Goal: Information Seeking & Learning: Learn about a topic

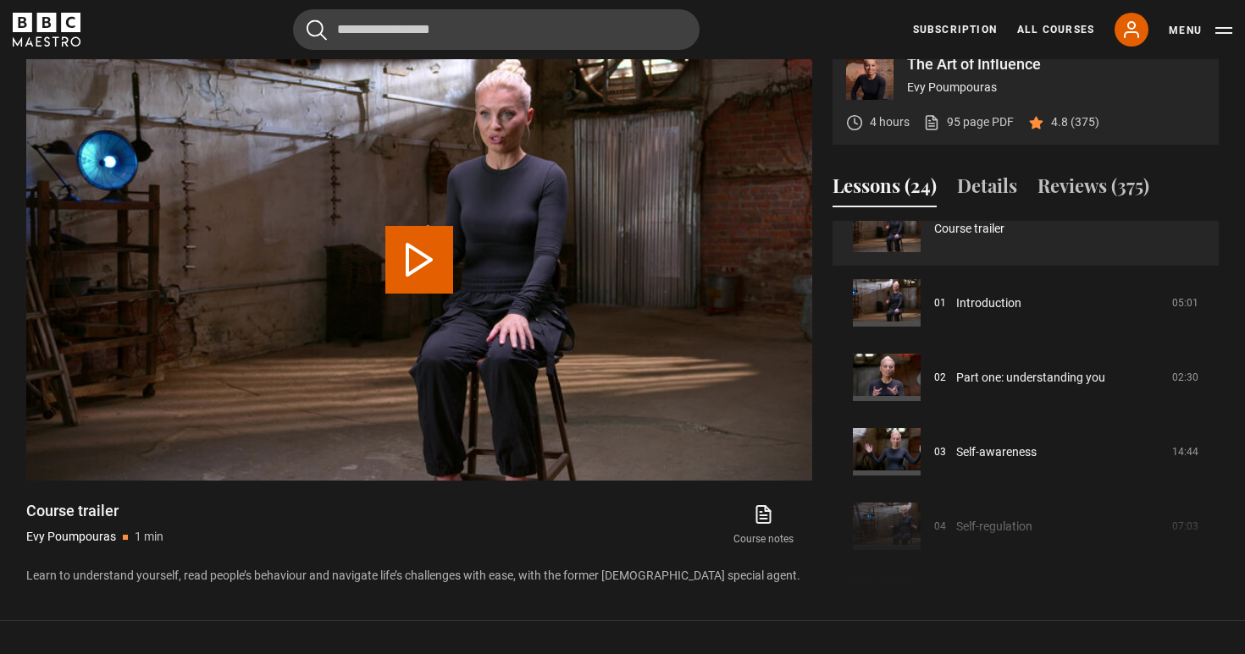
scroll to position [27, 0]
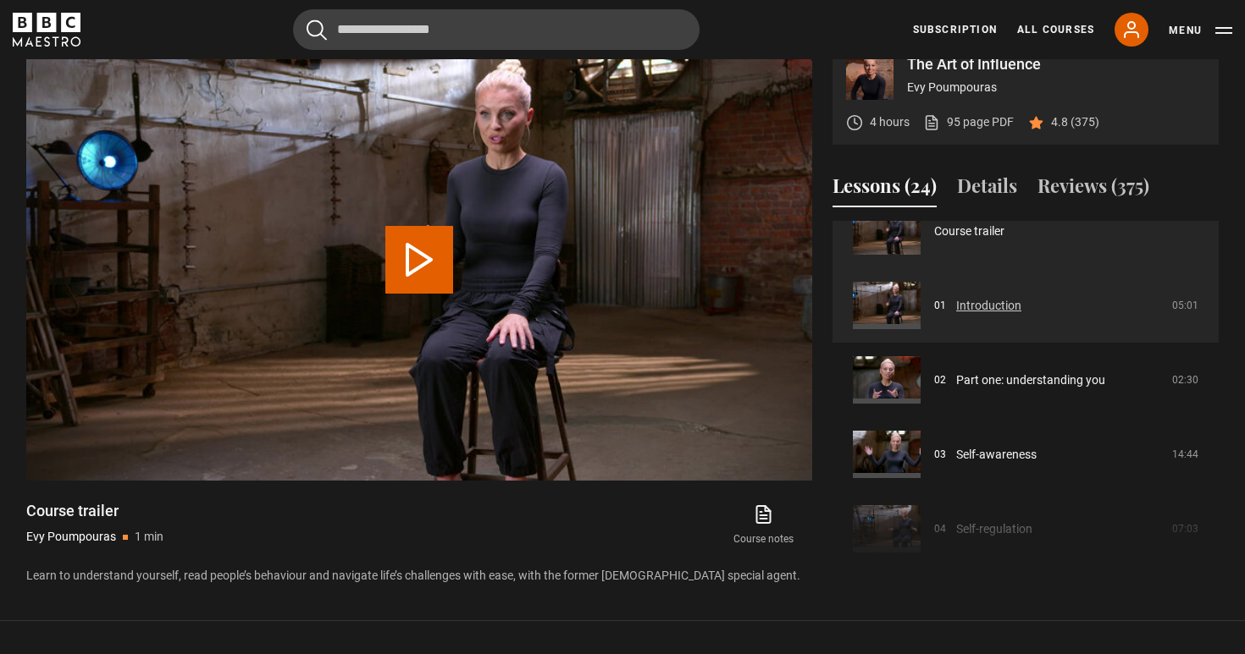
click at [956, 297] on link "Introduction" at bounding box center [988, 306] width 65 height 18
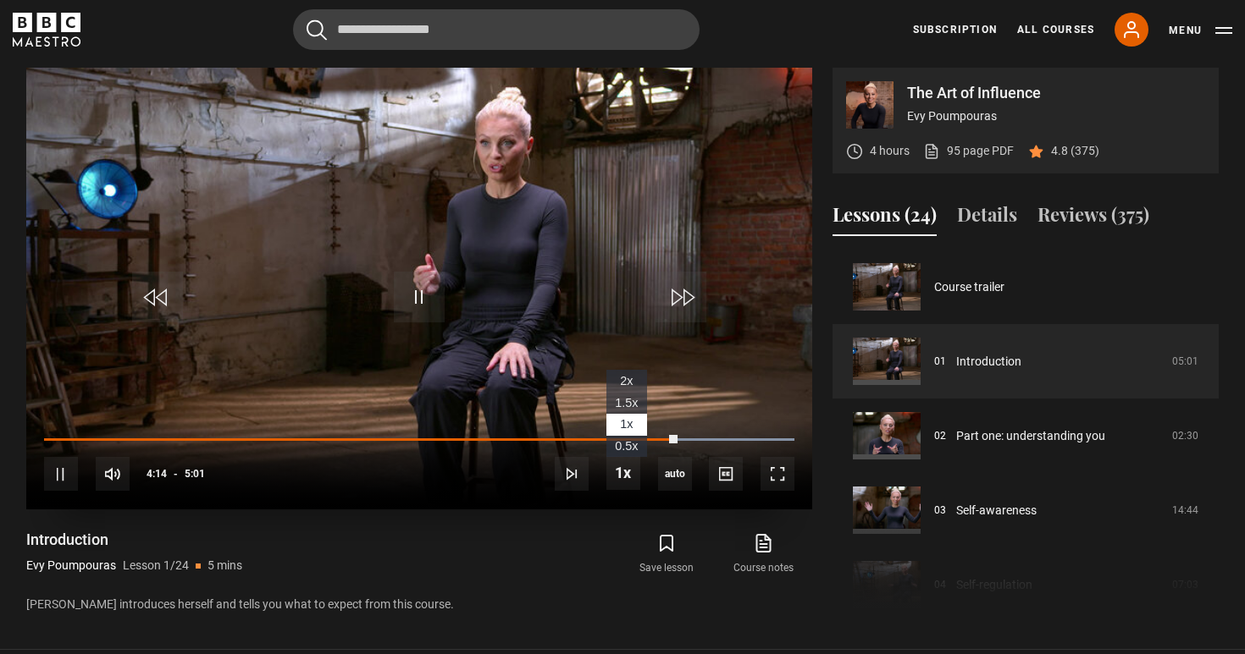
click at [625, 399] on span "1.5x" at bounding box center [626, 403] width 23 height 14
click at [626, 427] on span "1x" at bounding box center [626, 424] width 13 height 14
click at [731, 455] on span "English Captions" at bounding box center [729, 450] width 40 height 14
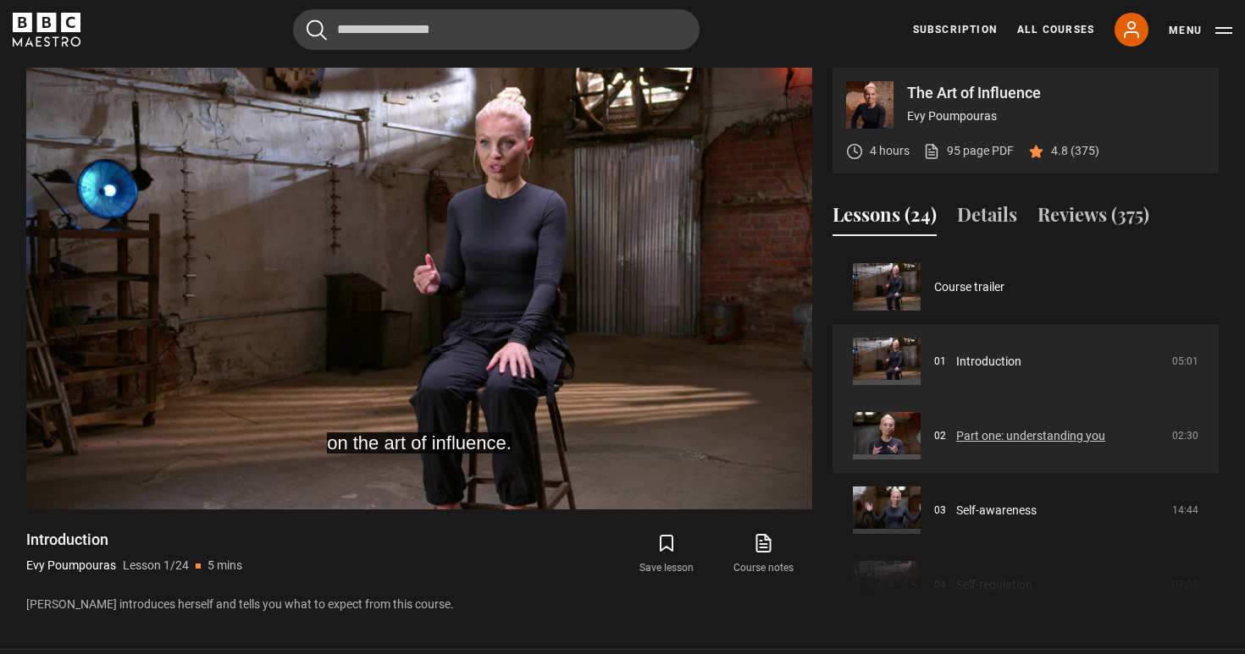
click at [981, 435] on link "Part one: understanding you" at bounding box center [1030, 437] width 149 height 18
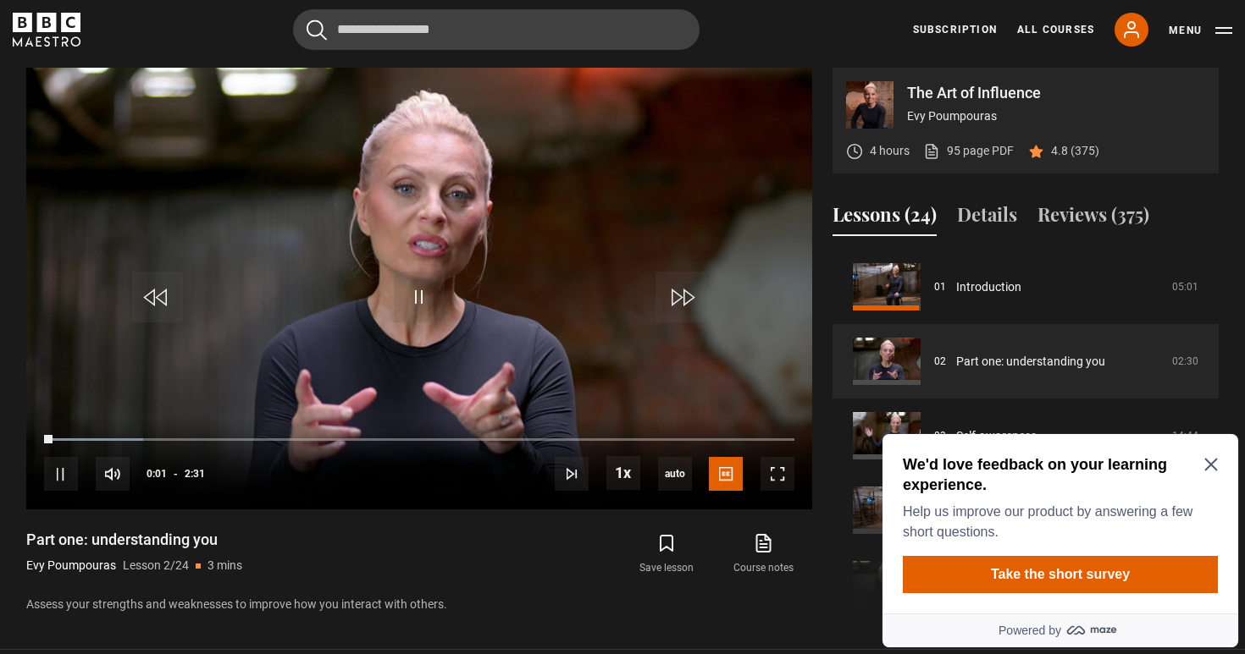
click at [1213, 466] on icon "Close Maze Prompt" at bounding box center [1210, 465] width 13 height 13
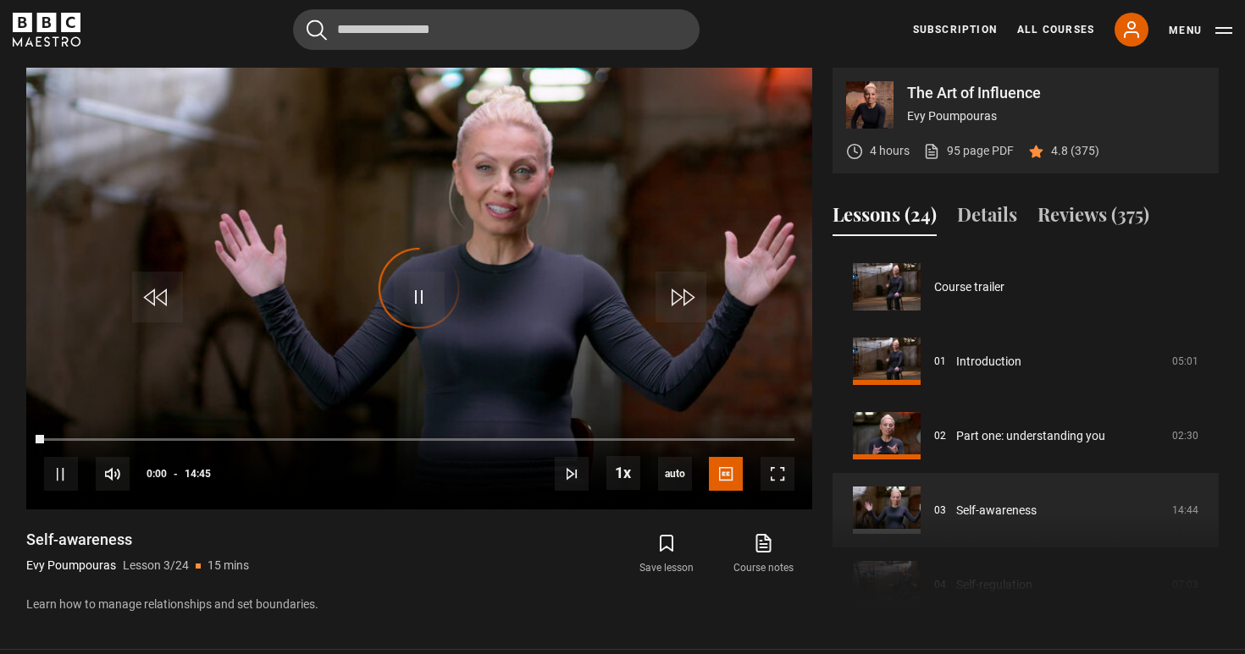
scroll to position [149, 0]
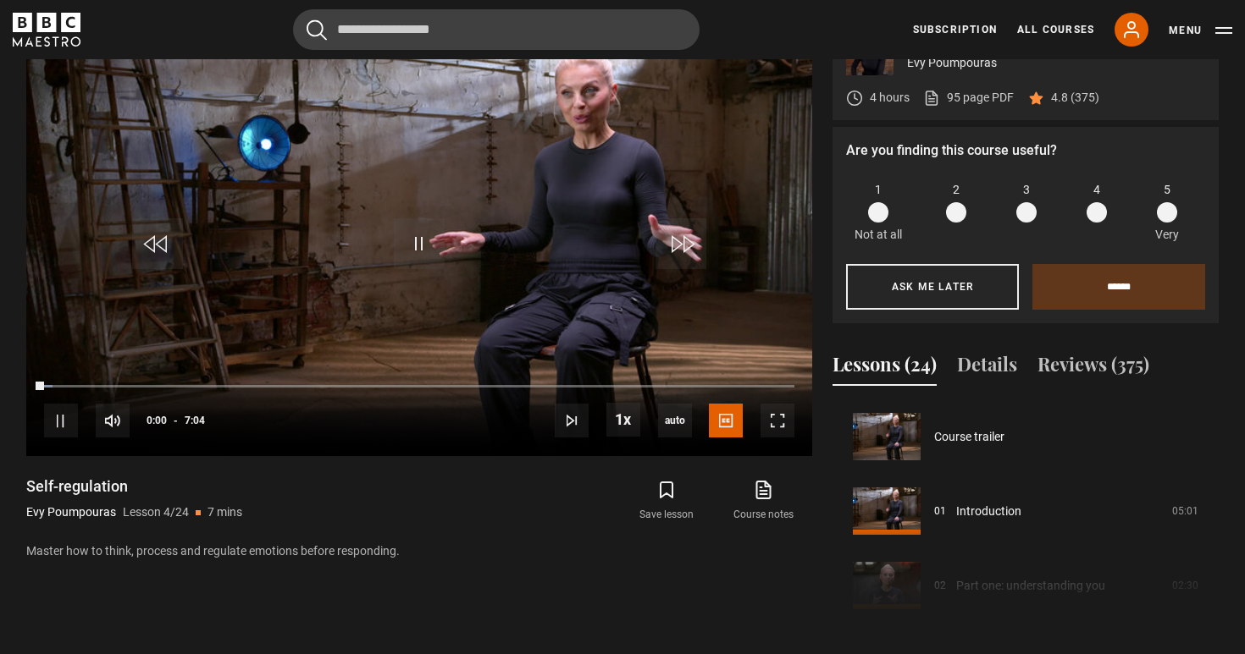
scroll to position [224, 0]
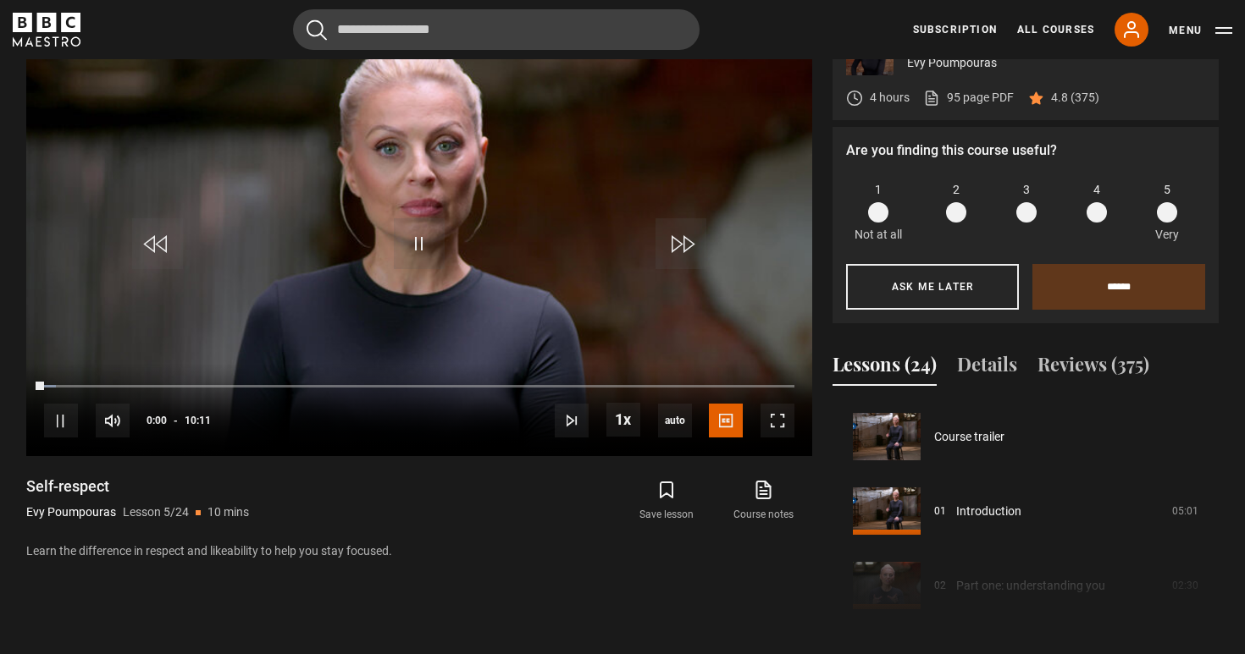
scroll to position [298, 0]
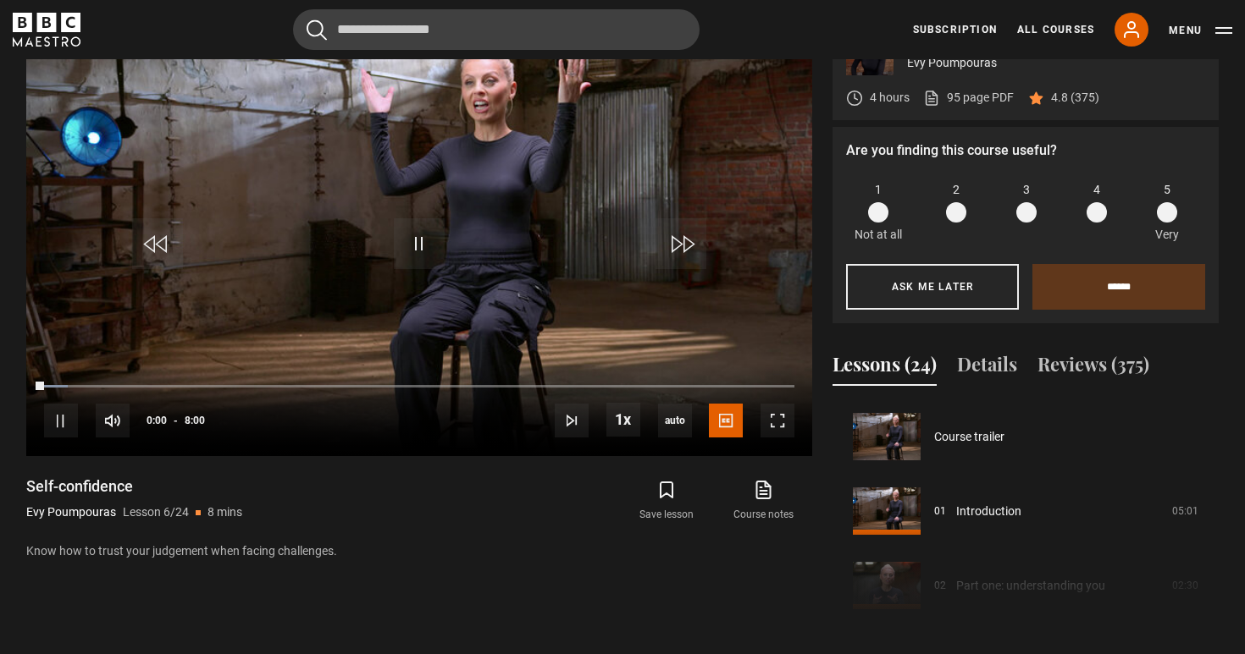
scroll to position [373, 0]
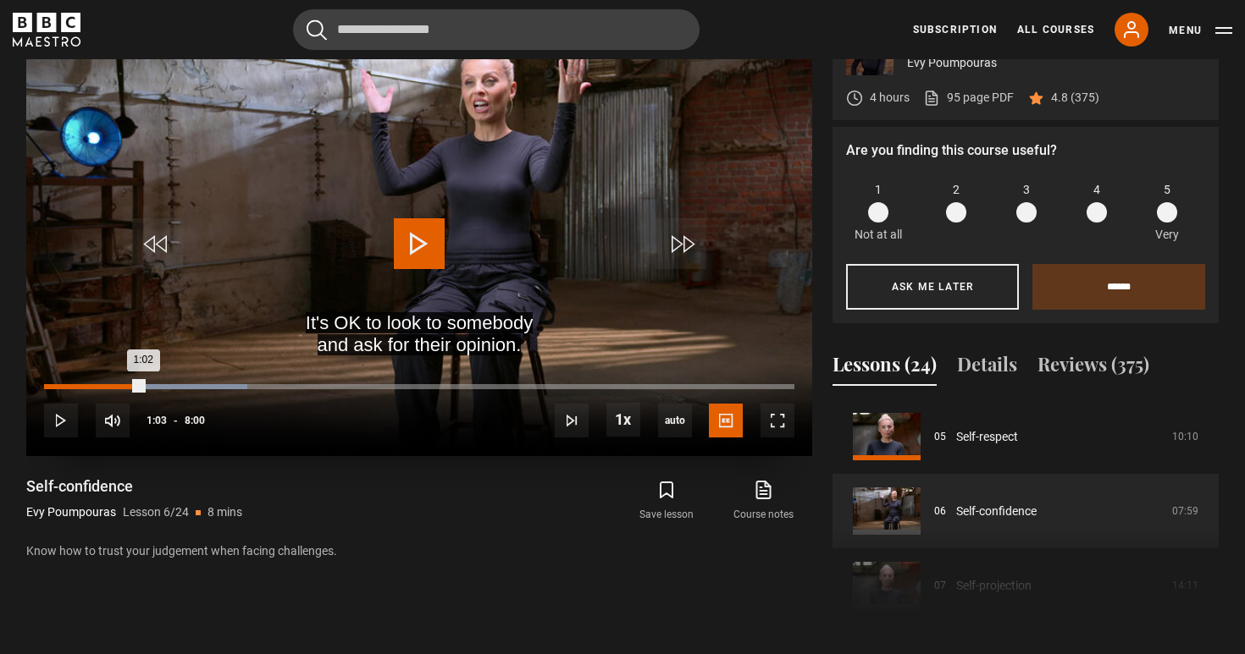
click at [142, 387] on div "1:02" at bounding box center [93, 386] width 99 height 5
drag, startPoint x: 142, startPoint y: 387, endPoint x: 133, endPoint y: 387, distance: 9.3
click at [133, 387] on div "0:57" at bounding box center [90, 386] width 92 height 5
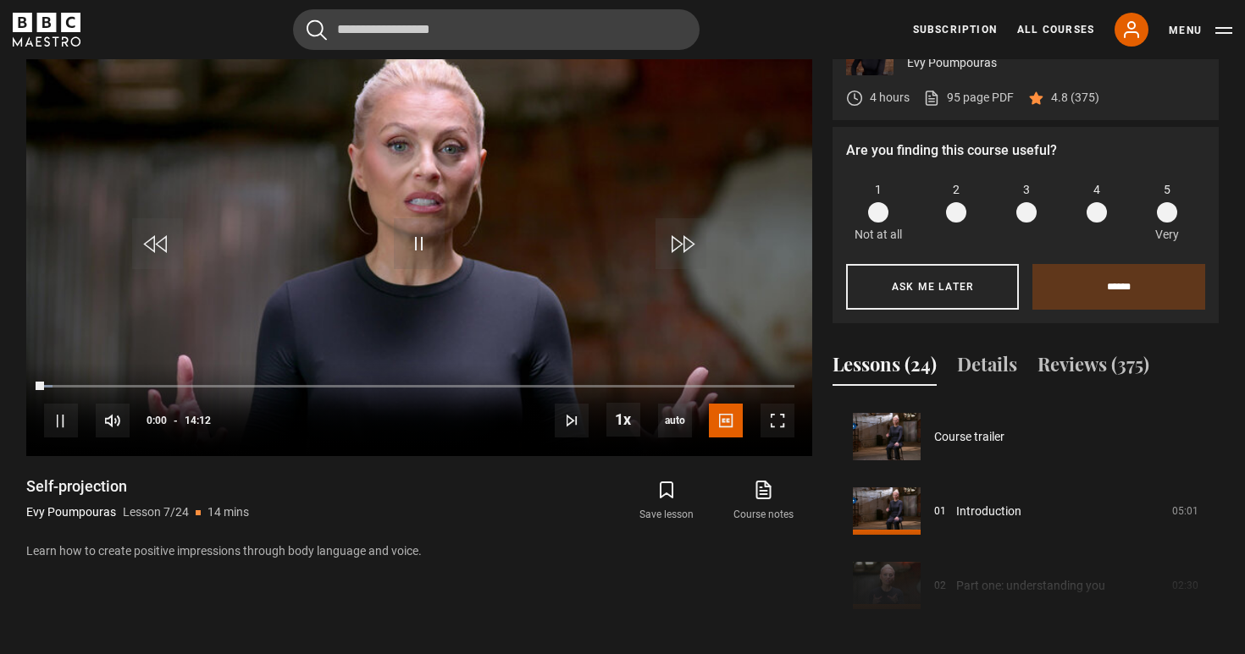
scroll to position [447, 0]
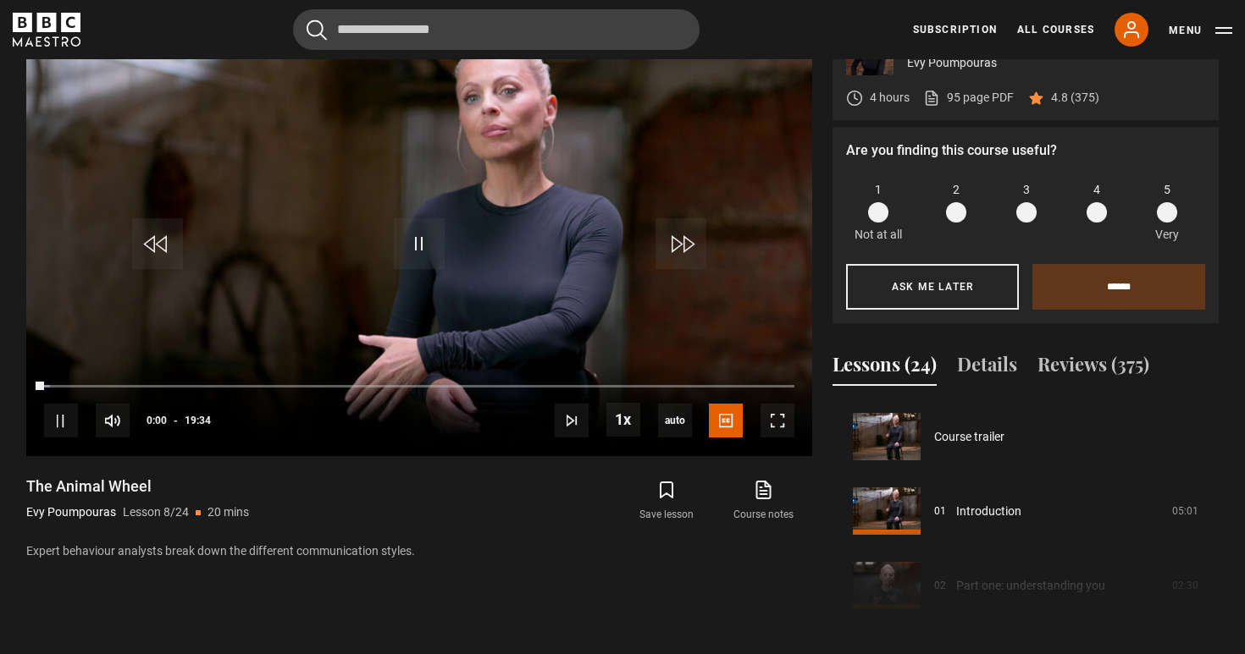
scroll to position [522, 0]
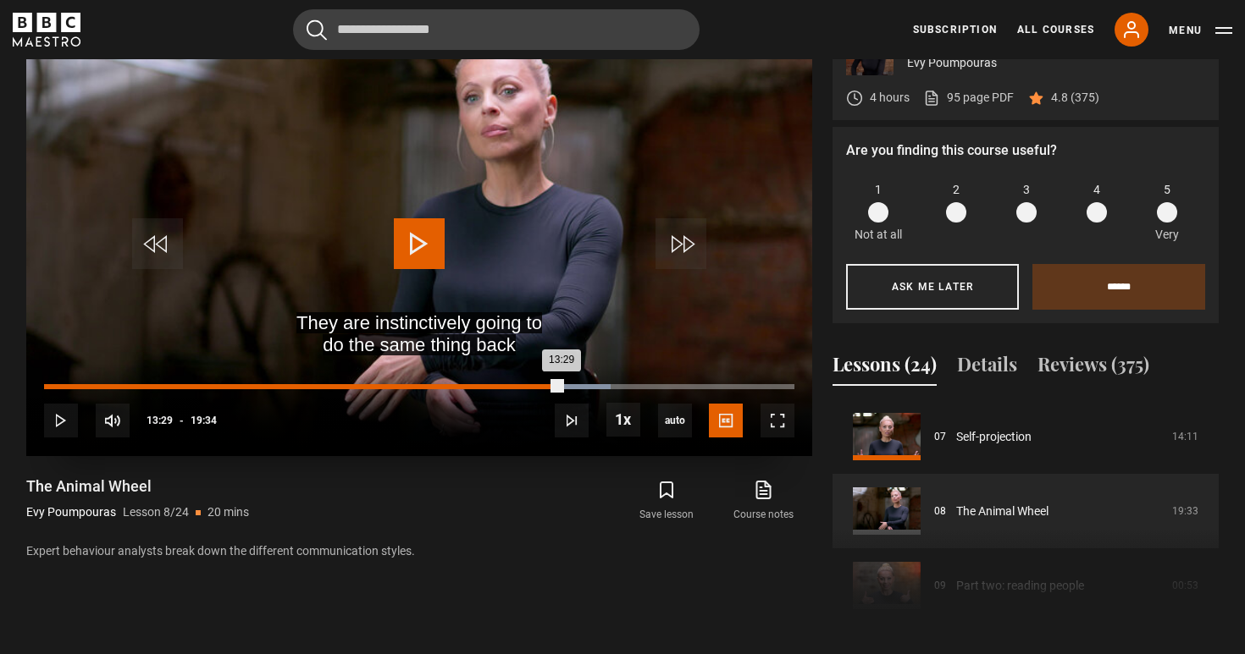
drag, startPoint x: 570, startPoint y: 389, endPoint x: 560, endPoint y: 389, distance: 9.4
click at [560, 389] on div "13:29" at bounding box center [302, 386] width 517 height 5
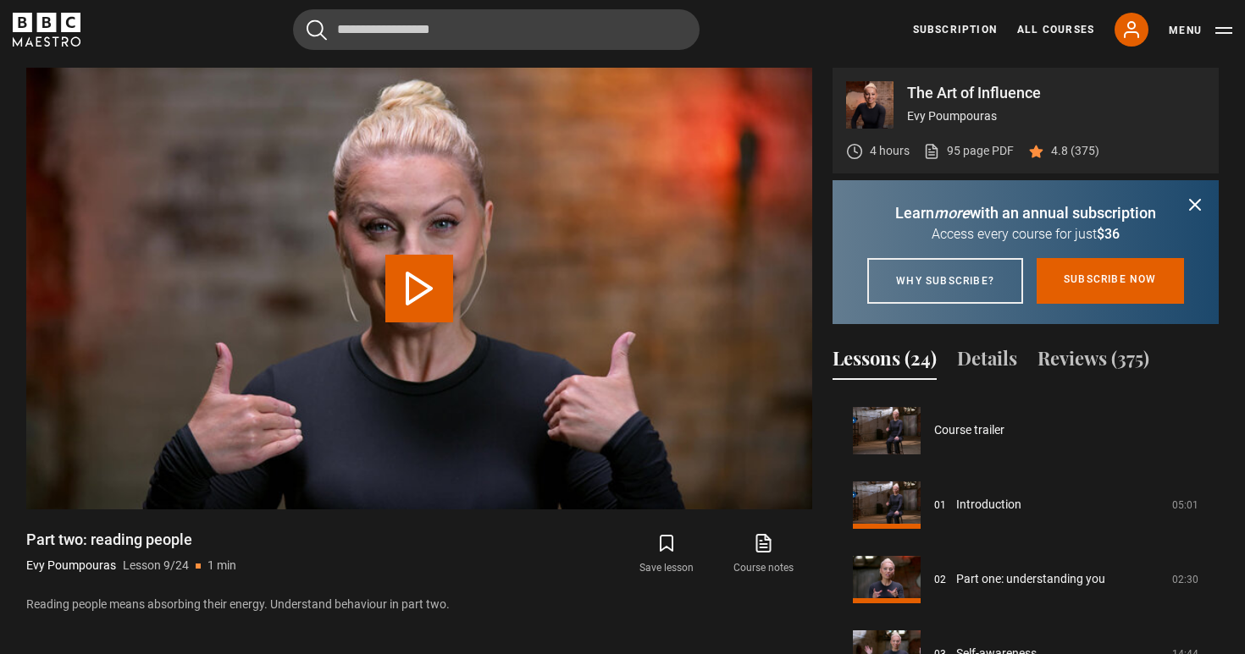
scroll to position [596, 0]
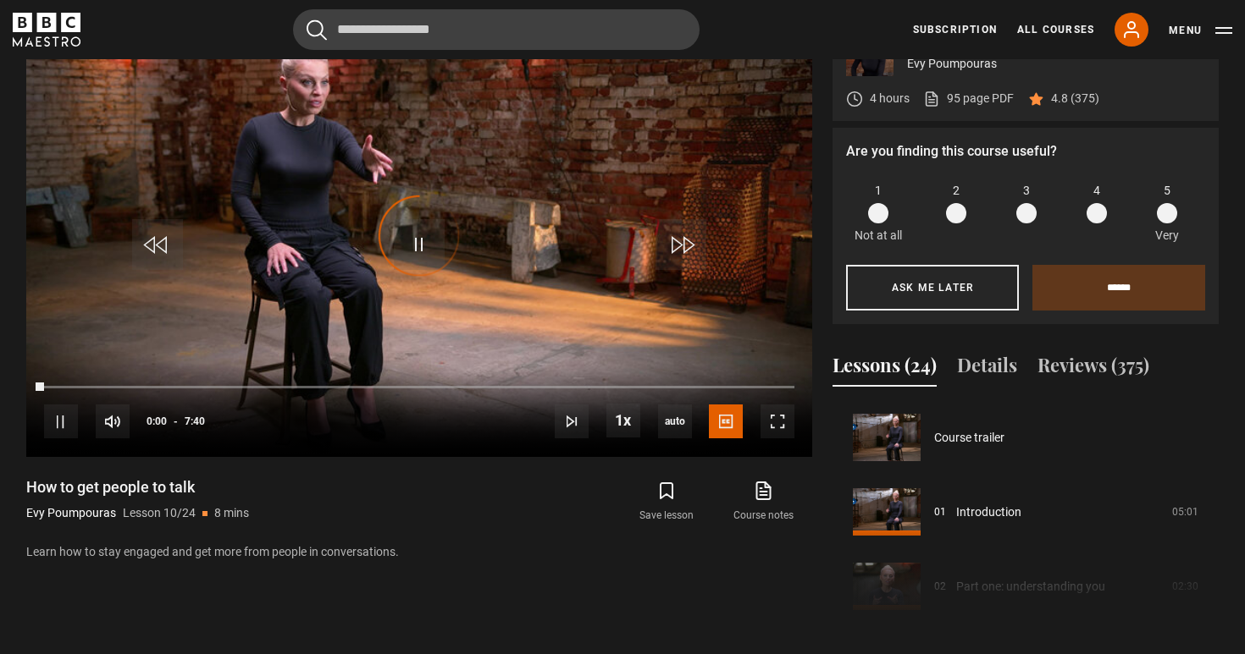
scroll to position [671, 0]
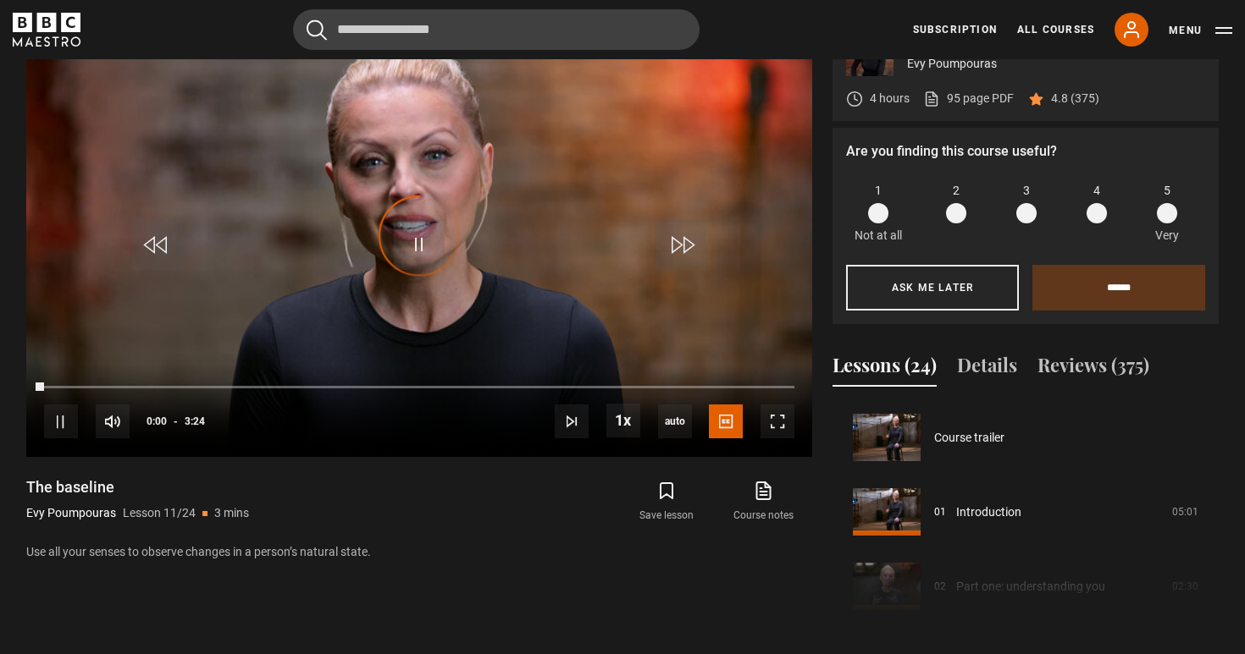
scroll to position [745, 0]
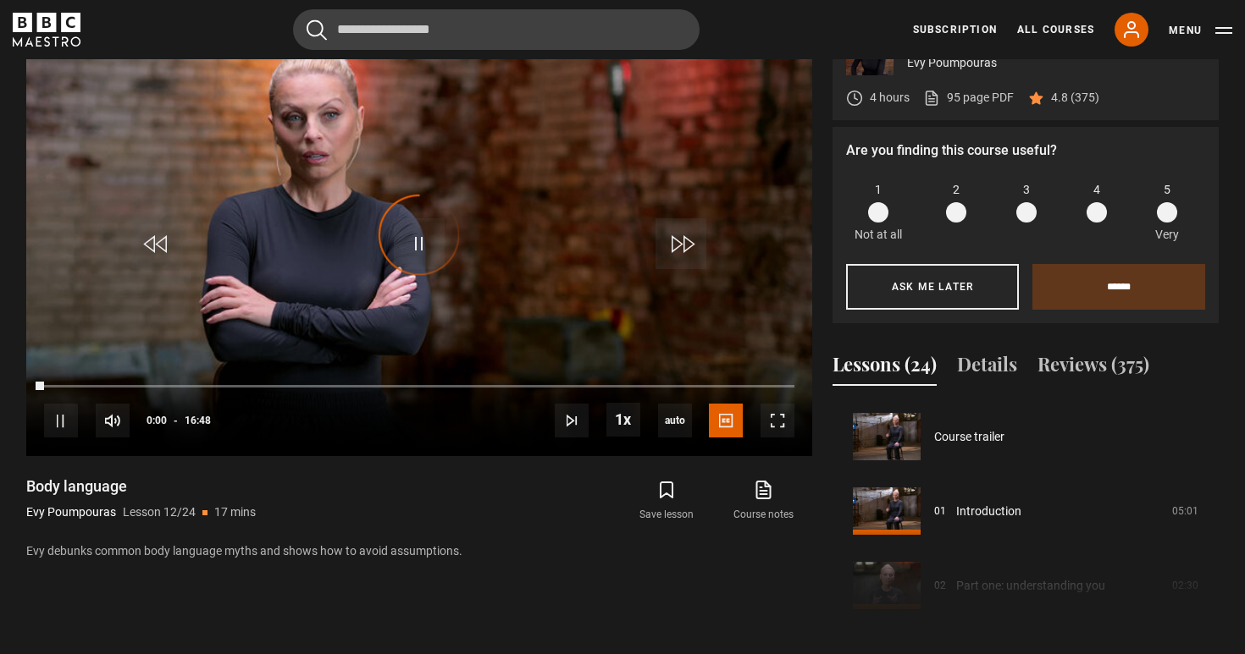
scroll to position [820, 0]
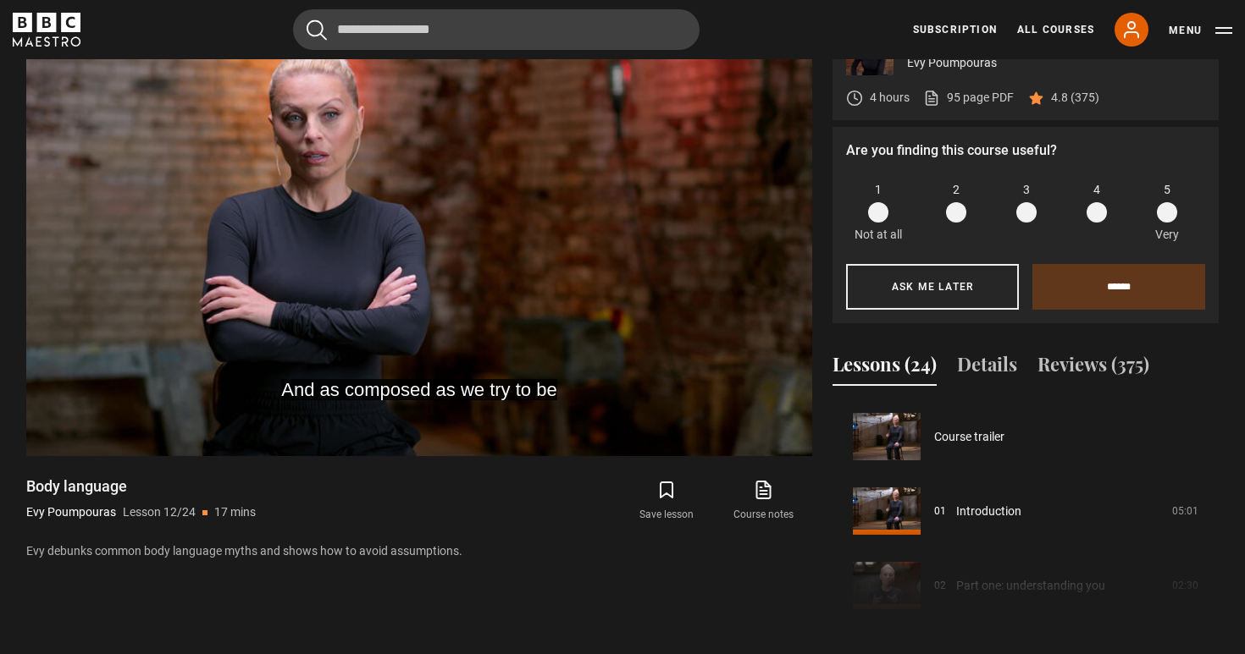
scroll to position [820, 0]
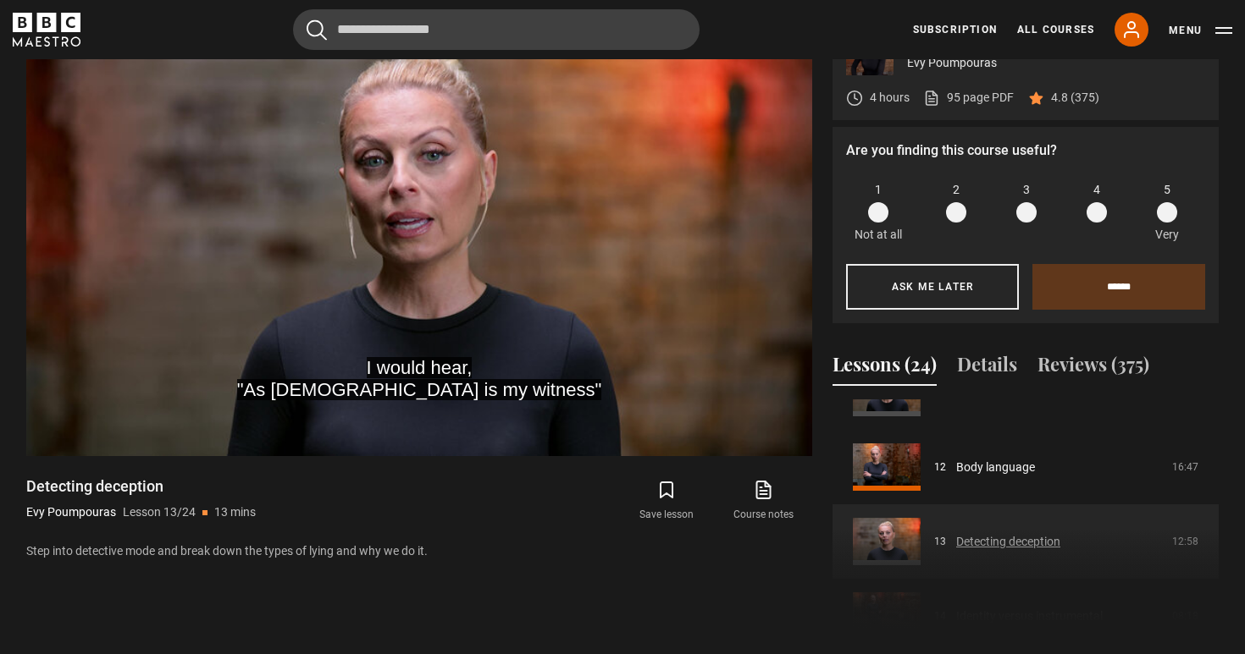
scroll to position [889, 0]
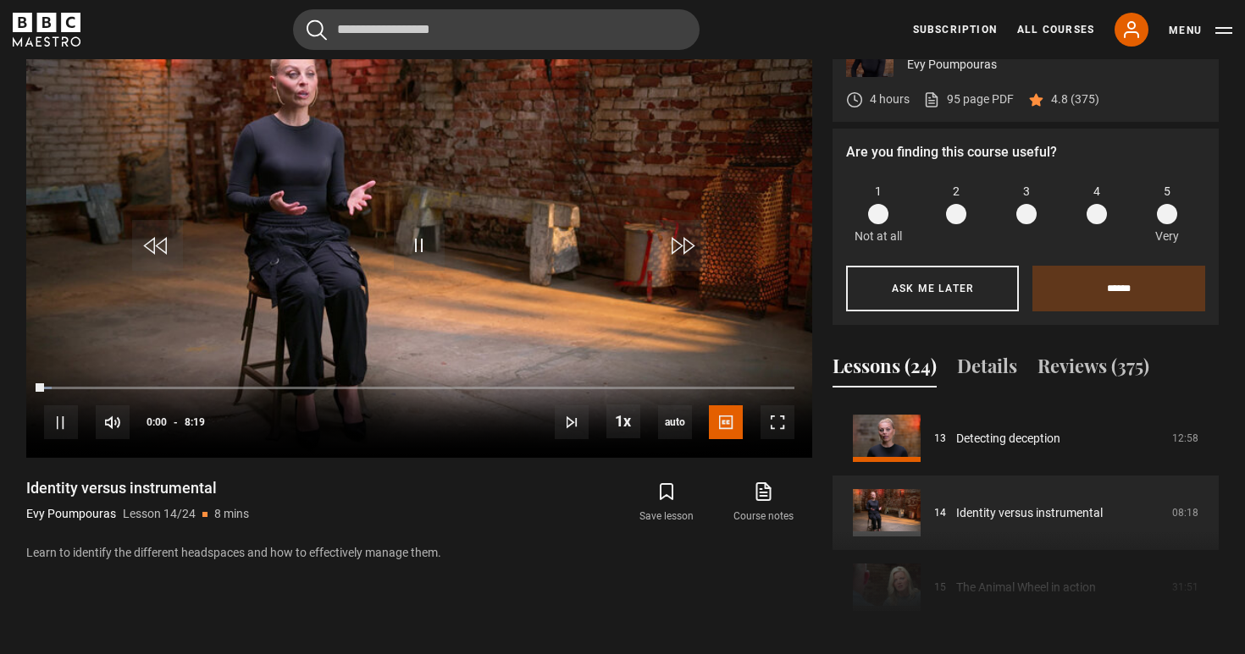
scroll to position [754, 0]
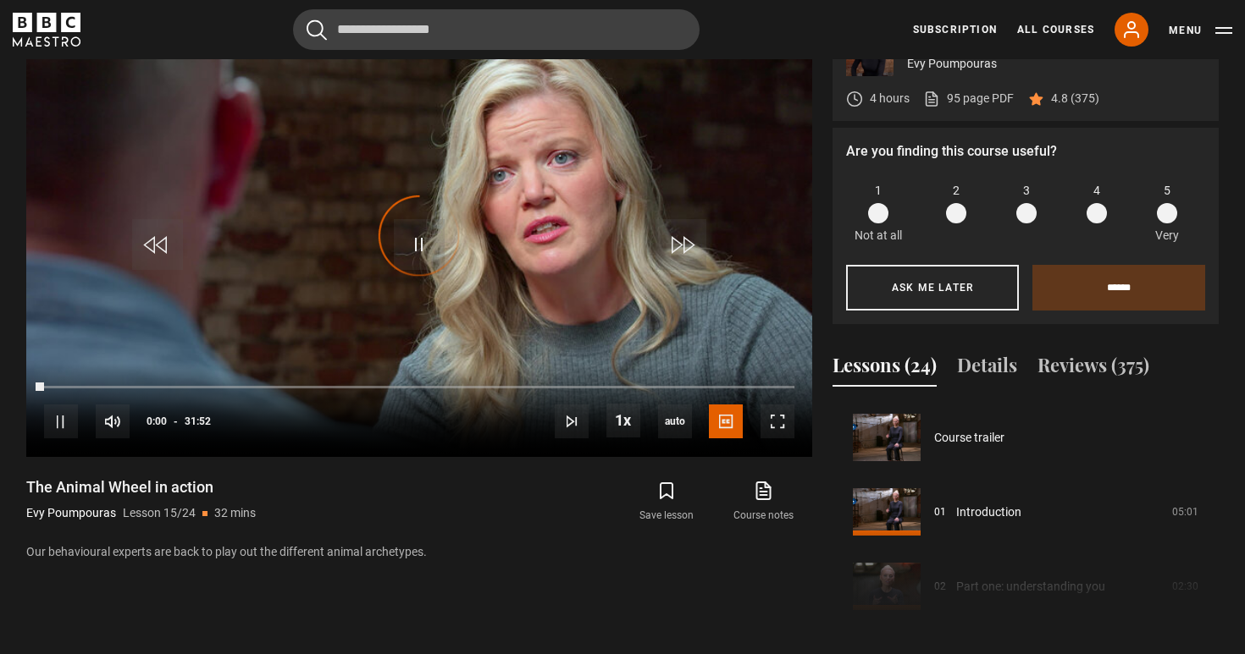
scroll to position [1043, 0]
